Goal: Task Accomplishment & Management: Use online tool/utility

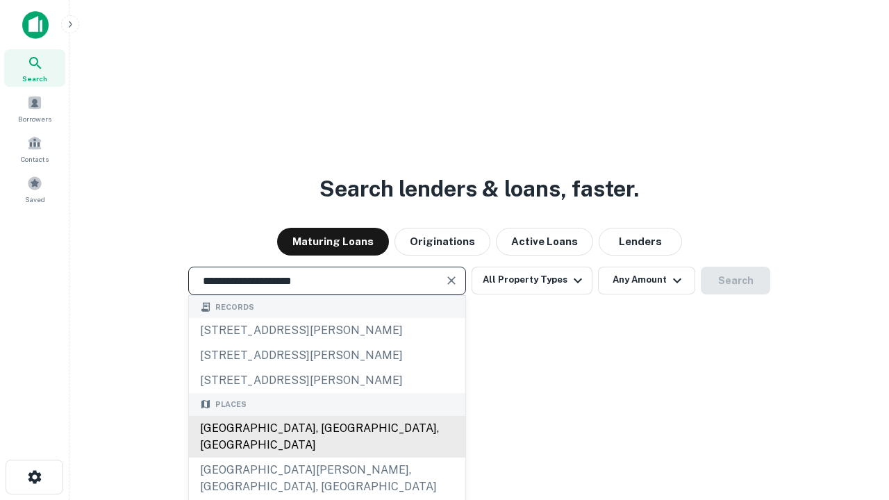
click at [326, 458] on div "Santa Monica, CA, USA" at bounding box center [327, 437] width 276 height 42
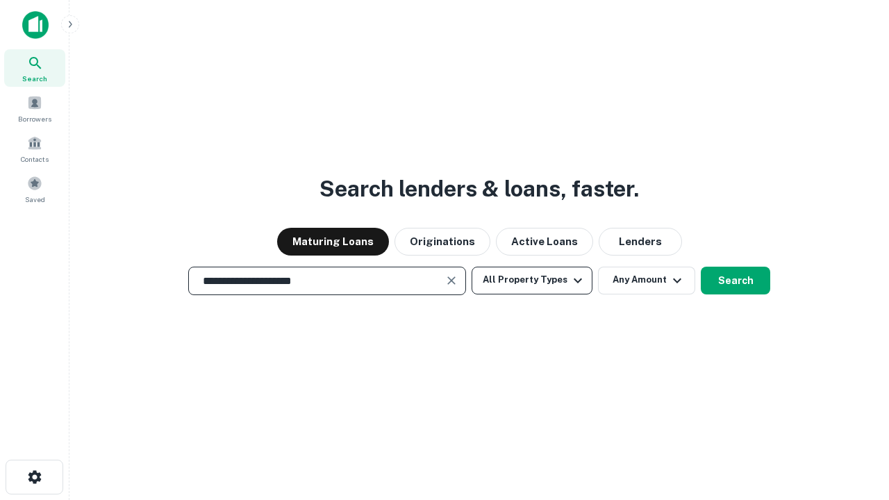
type input "**********"
click at [532, 280] on button "All Property Types" at bounding box center [531, 281] width 121 height 28
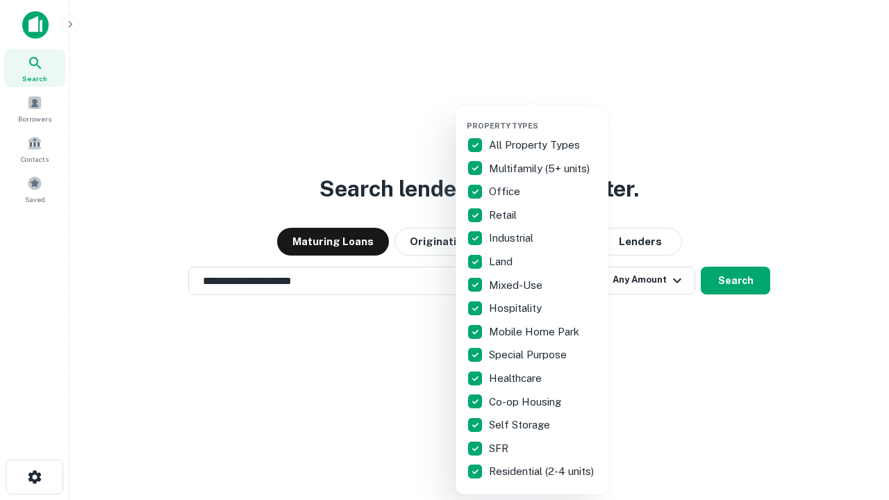
click at [543, 117] on button "button" at bounding box center [543, 117] width 153 height 1
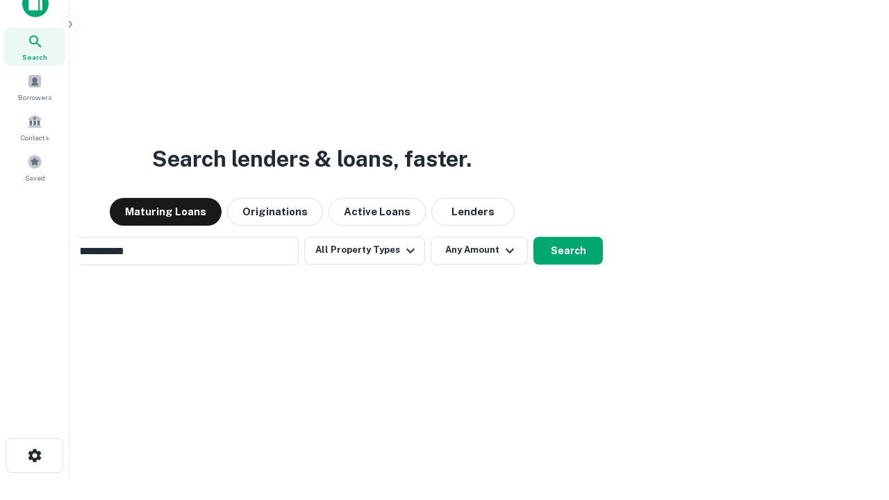
scroll to position [22, 0]
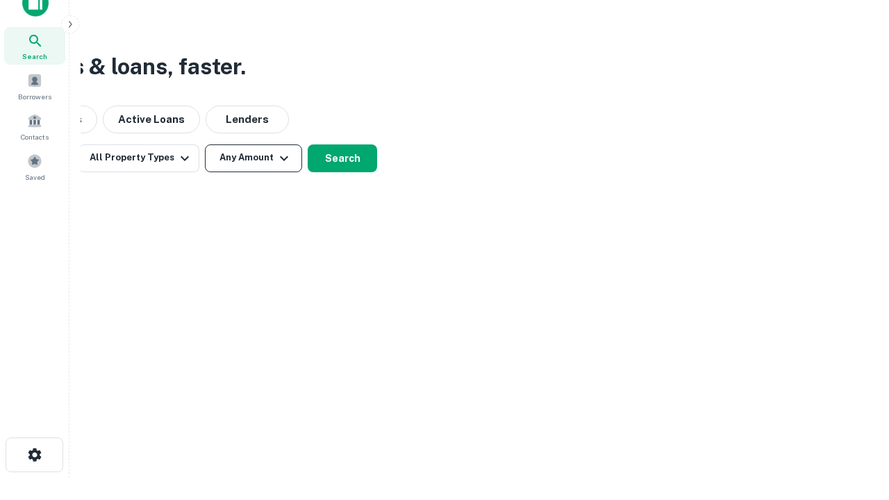
click at [253, 158] on button "Any Amount" at bounding box center [253, 158] width 97 height 28
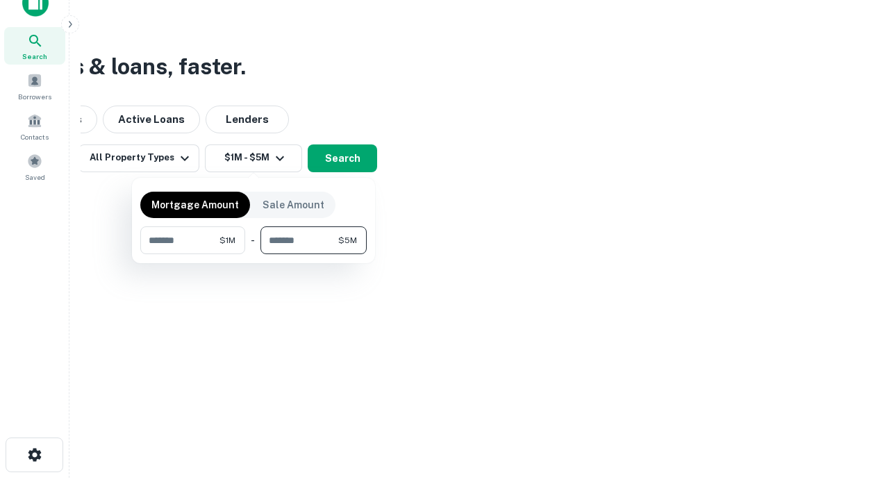
type input "*******"
click at [253, 254] on button "button" at bounding box center [253, 254] width 226 height 1
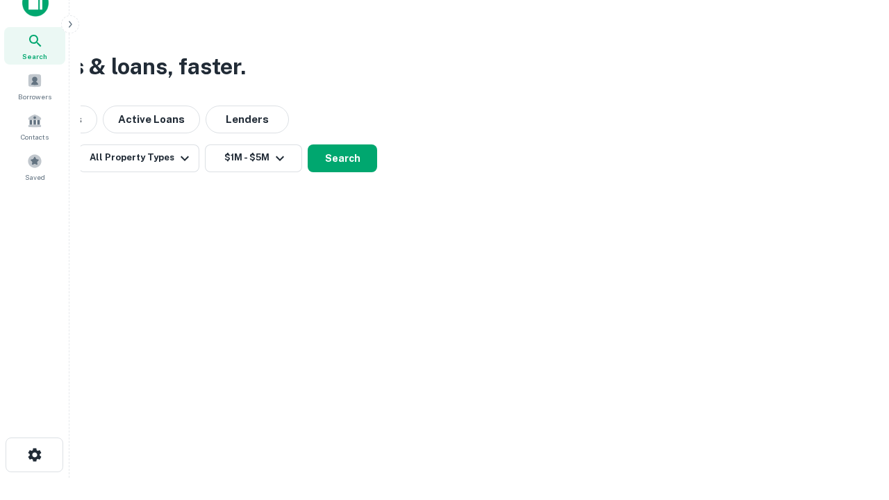
scroll to position [8, 256]
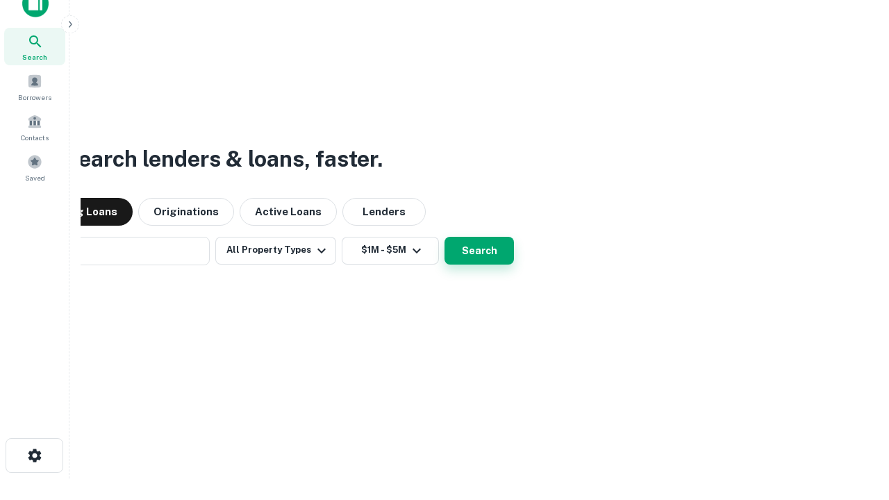
click at [444, 237] on button "Search" at bounding box center [478, 251] width 69 height 28
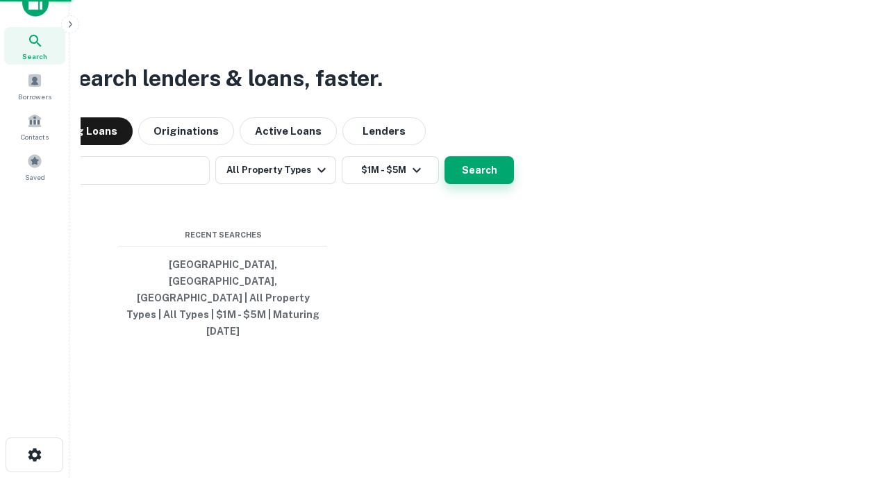
scroll to position [37, 393]
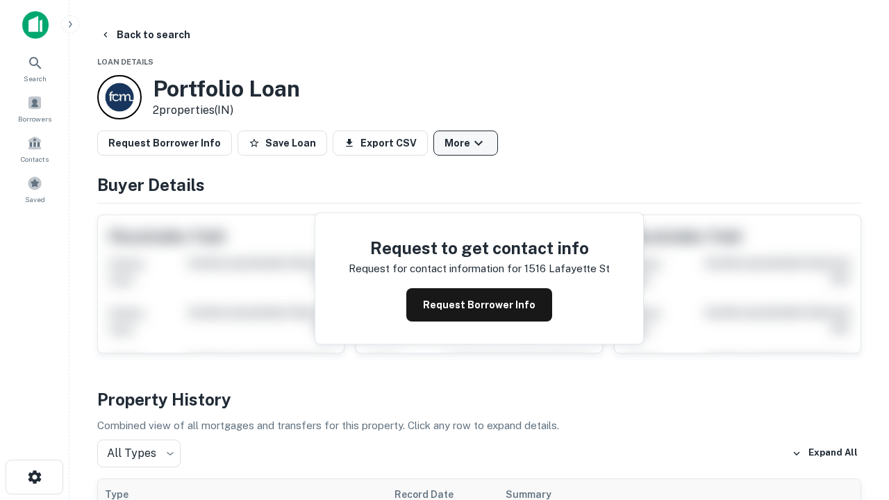
click at [465, 143] on button "More" at bounding box center [465, 143] width 65 height 25
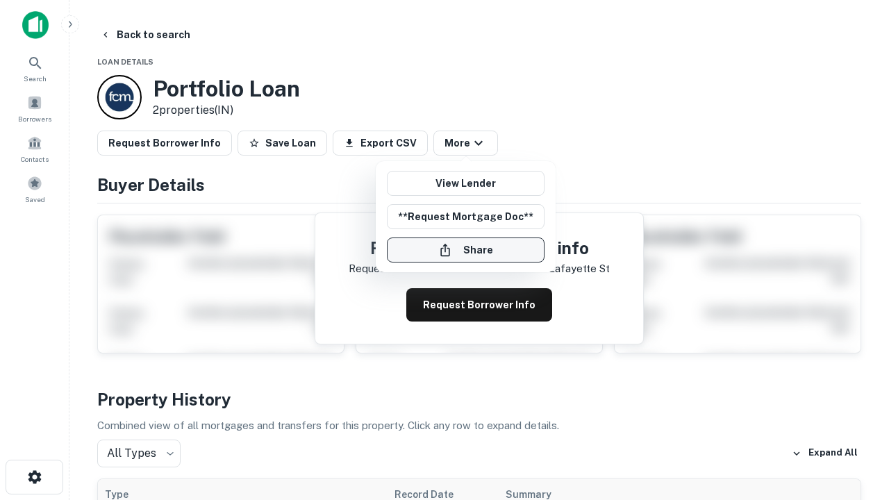
click at [465, 250] on button "Share" at bounding box center [466, 249] width 158 height 25
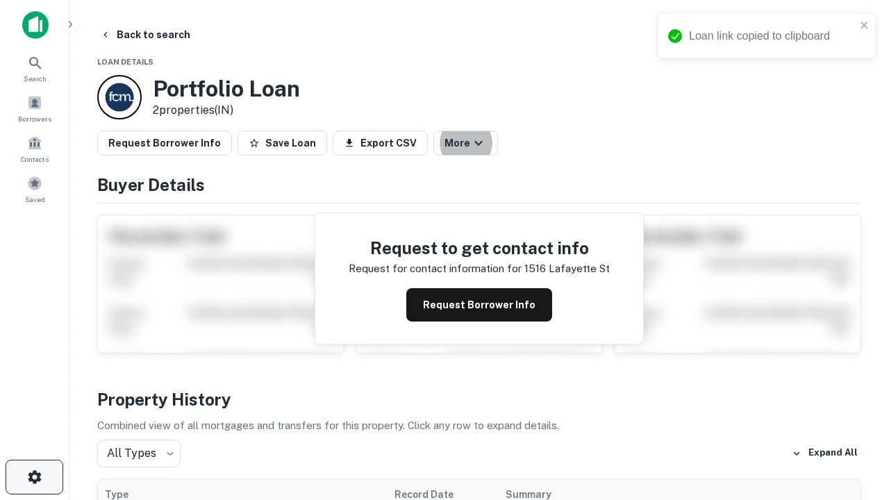
click at [34, 477] on icon "button" at bounding box center [34, 477] width 17 height 17
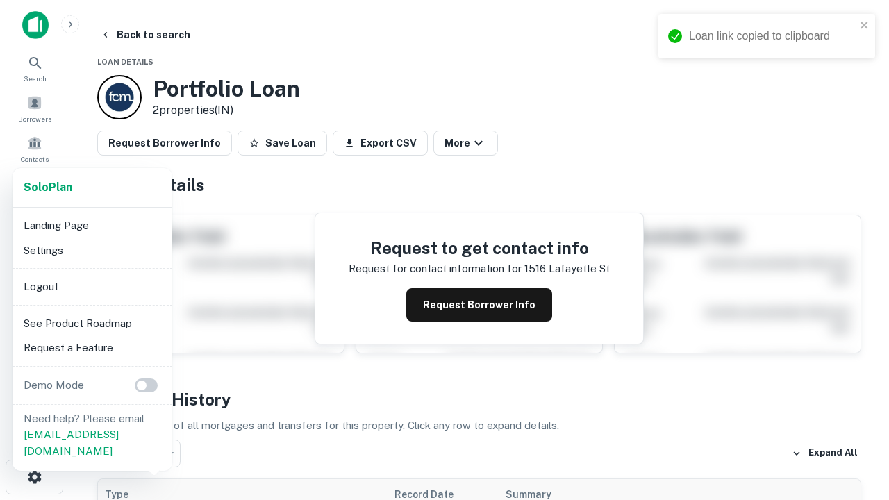
click at [92, 286] on li "Logout" at bounding box center [92, 286] width 149 height 25
